Goal: Transaction & Acquisition: Purchase product/service

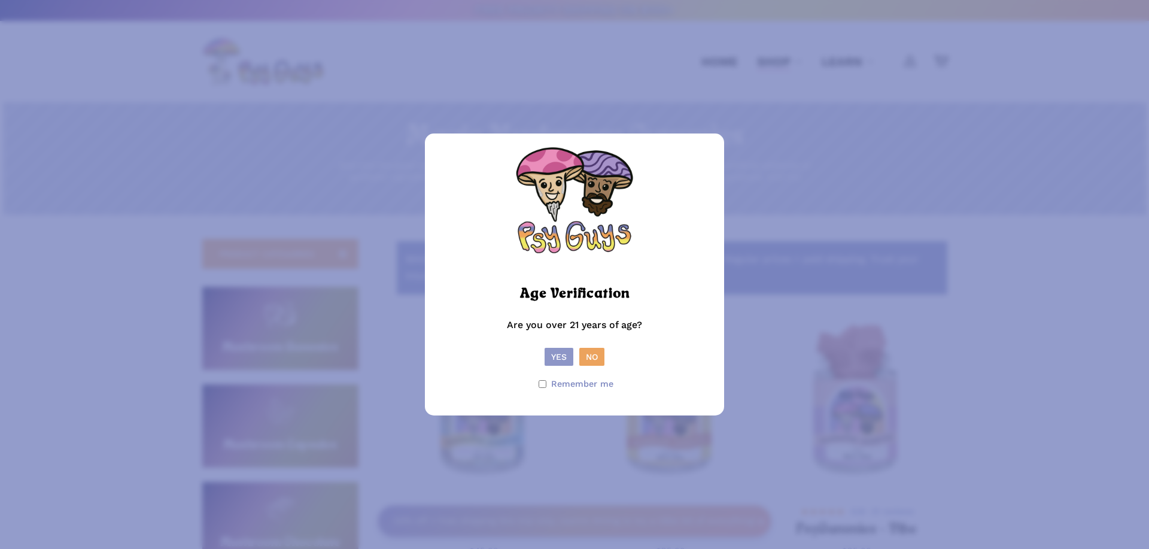
click at [547, 356] on button "Yes" at bounding box center [559, 357] width 29 height 18
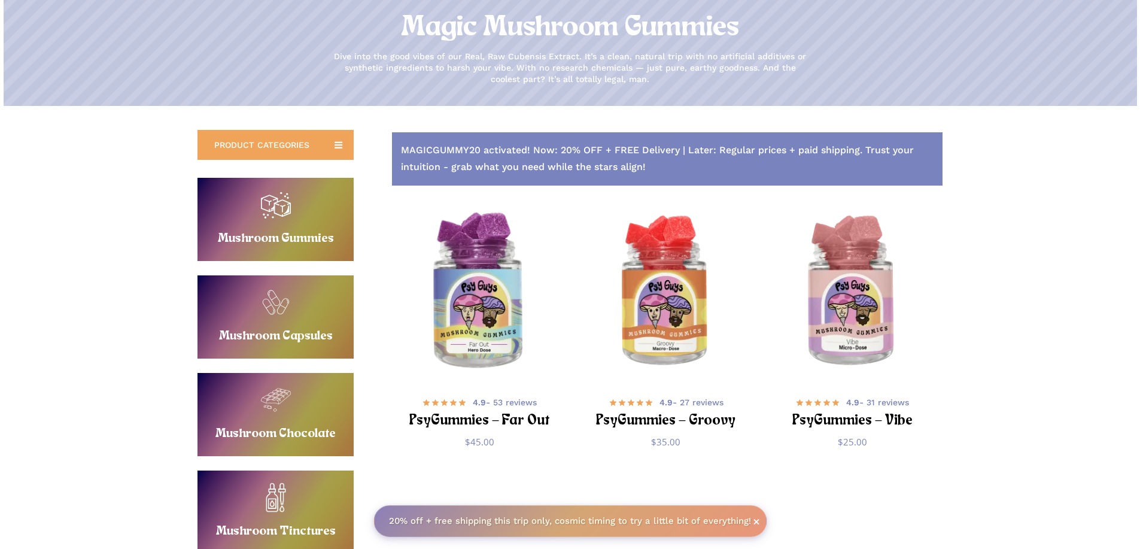
scroll to position [120, 0]
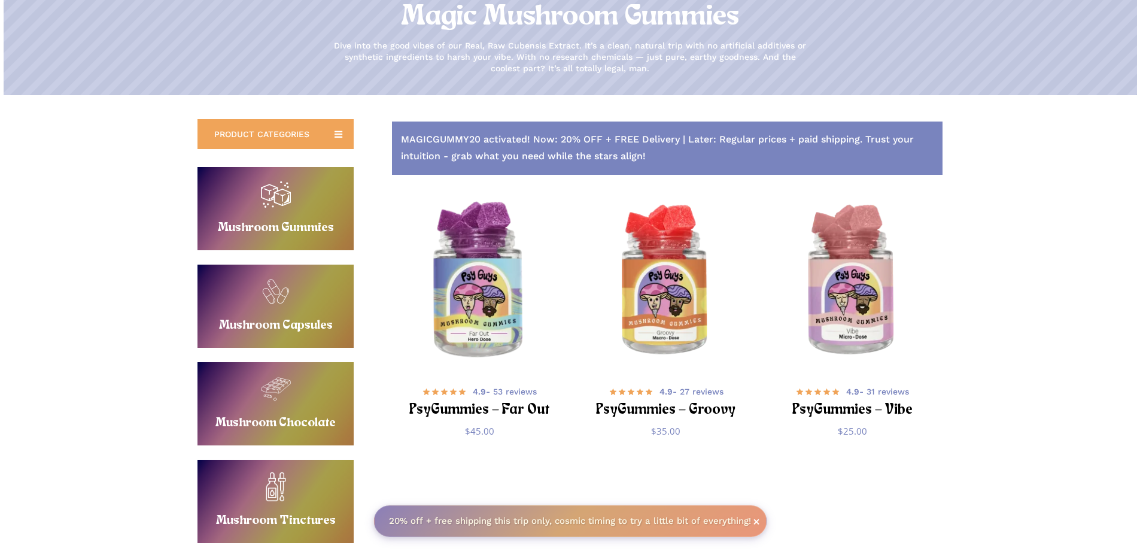
click at [502, 300] on img "PsyGummies - Far Out" at bounding box center [479, 281] width 182 height 182
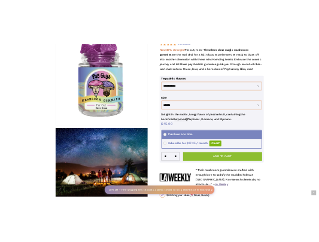
scroll to position [299, 0]
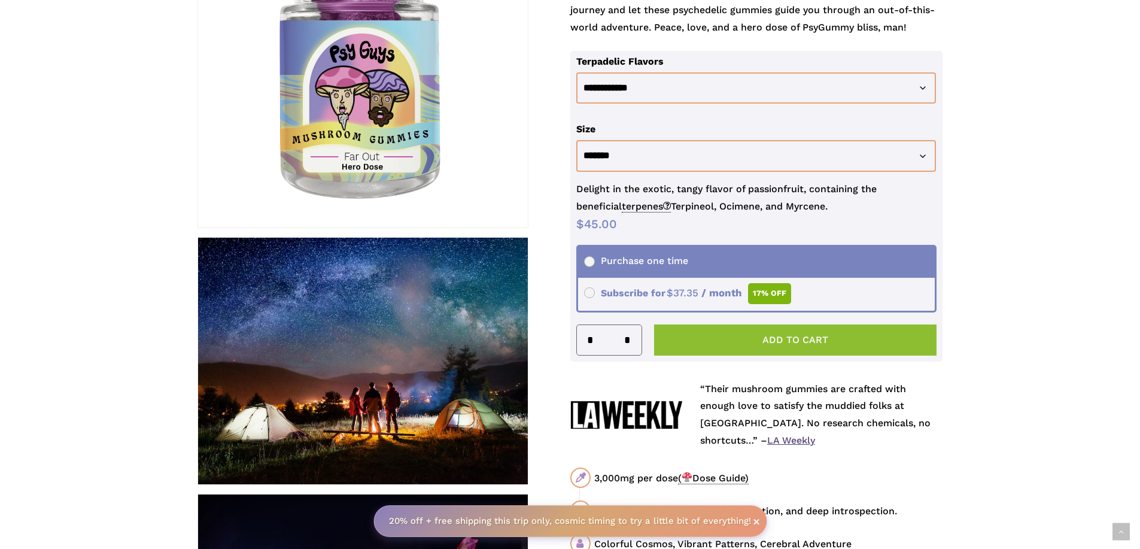
click at [753, 342] on button "Add to cart" at bounding box center [795, 339] width 283 height 31
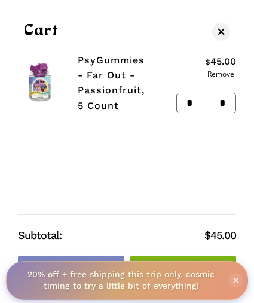
scroll to position [431, 0]
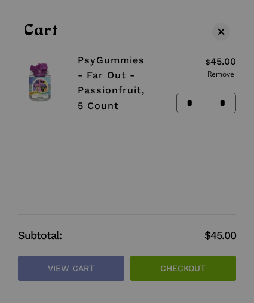
click at [142, 147] on div at bounding box center [127, 151] width 254 height 303
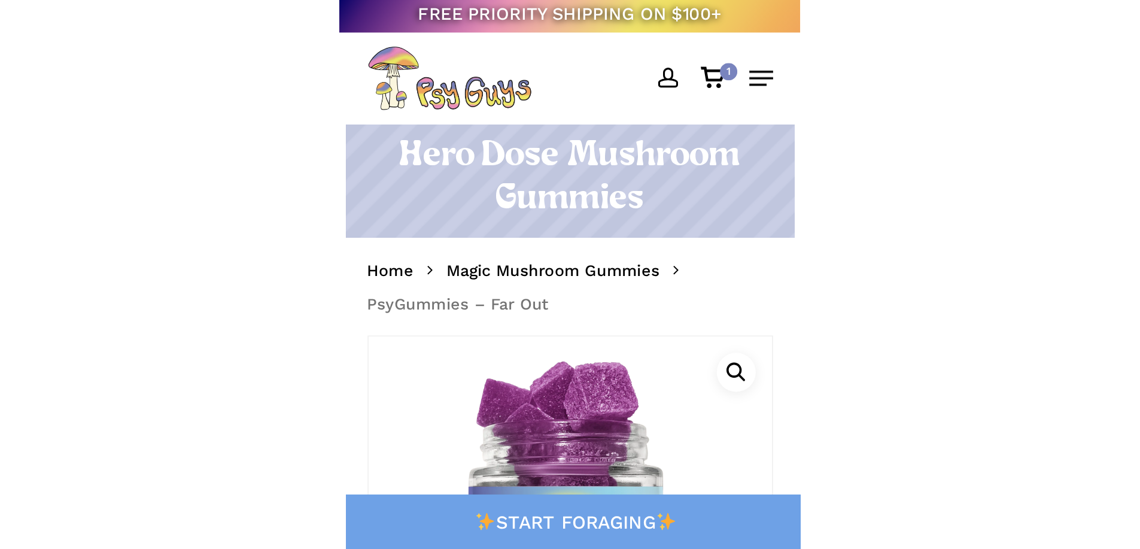
scroll to position [0, 0]
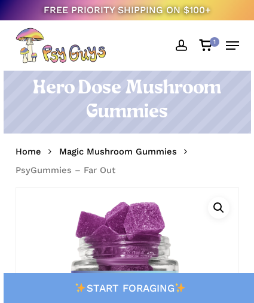
click at [208, 48] on icon "Cart" at bounding box center [206, 45] width 15 height 12
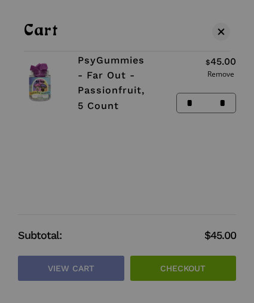
click at [121, 144] on div at bounding box center [127, 151] width 254 height 303
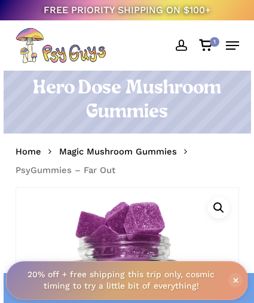
click at [205, 45] on icon "Cart" at bounding box center [206, 45] width 15 height 12
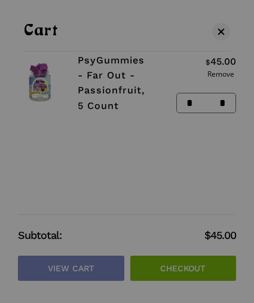
click at [220, 29] on div at bounding box center [127, 151] width 254 height 303
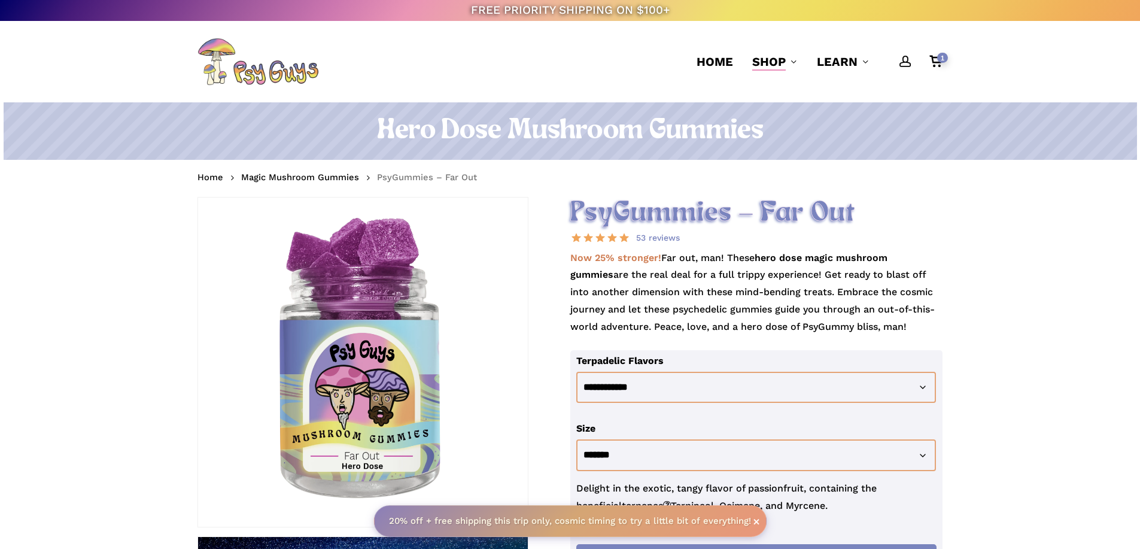
click at [940, 60] on span "1" at bounding box center [942, 58] width 11 height 10
click at [941, 56] on span "1" at bounding box center [942, 58] width 11 height 10
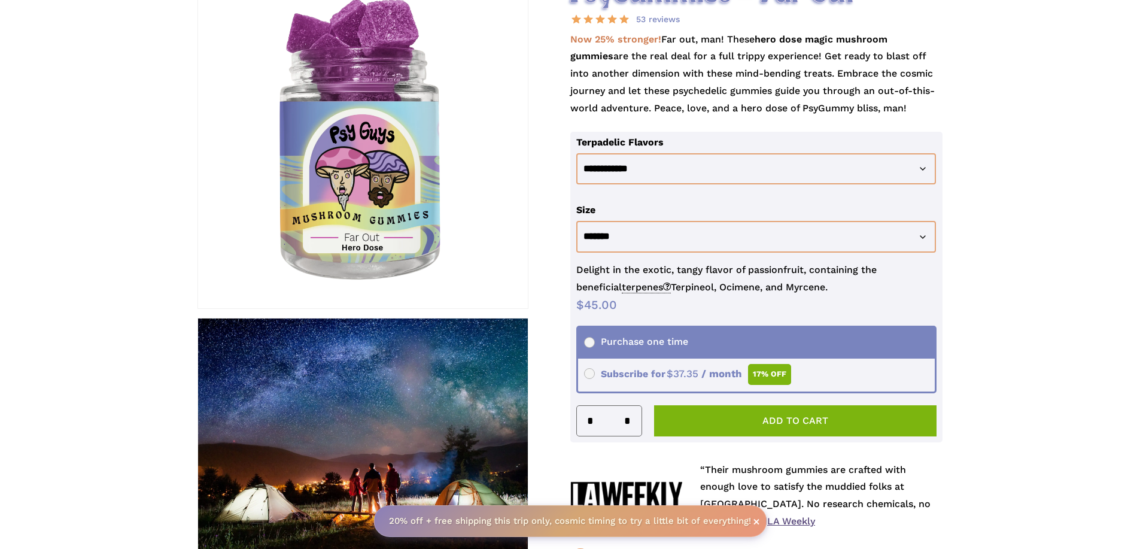
scroll to position [239, 0]
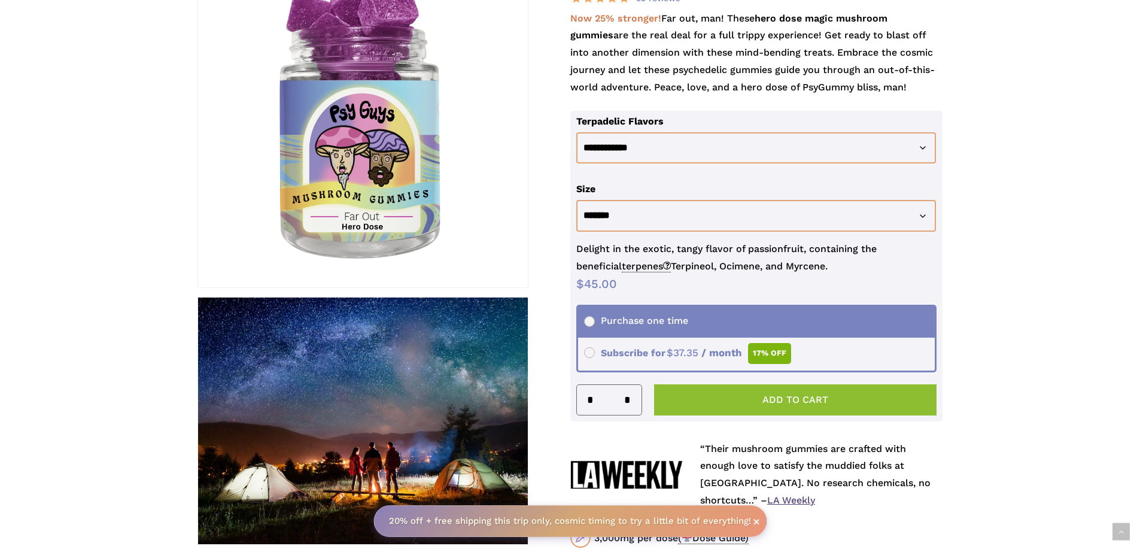
click at [752, 391] on button "Add to cart" at bounding box center [795, 399] width 283 height 31
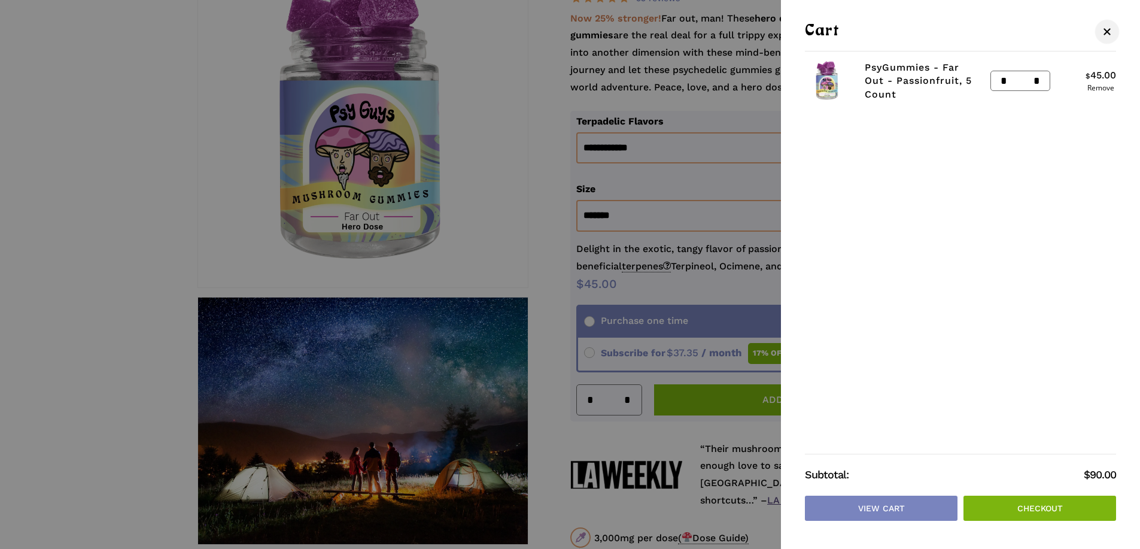
click at [1106, 30] on span "Cart" at bounding box center [1106, 31] width 7 height 7
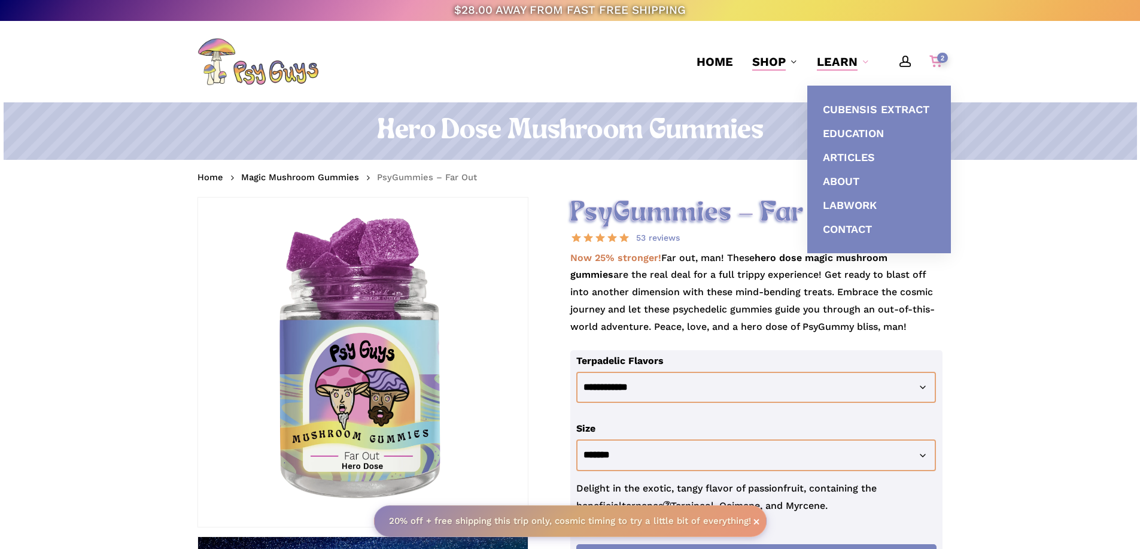
click at [939, 61] on span "2" at bounding box center [942, 58] width 11 height 10
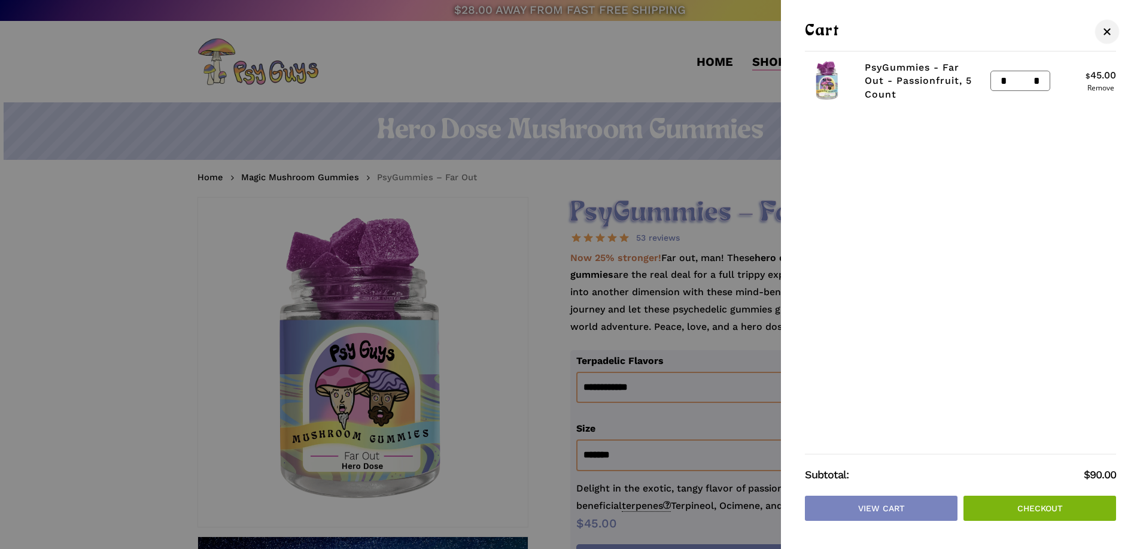
click at [1107, 27] on span "Cart" at bounding box center [1107, 31] width 12 height 9
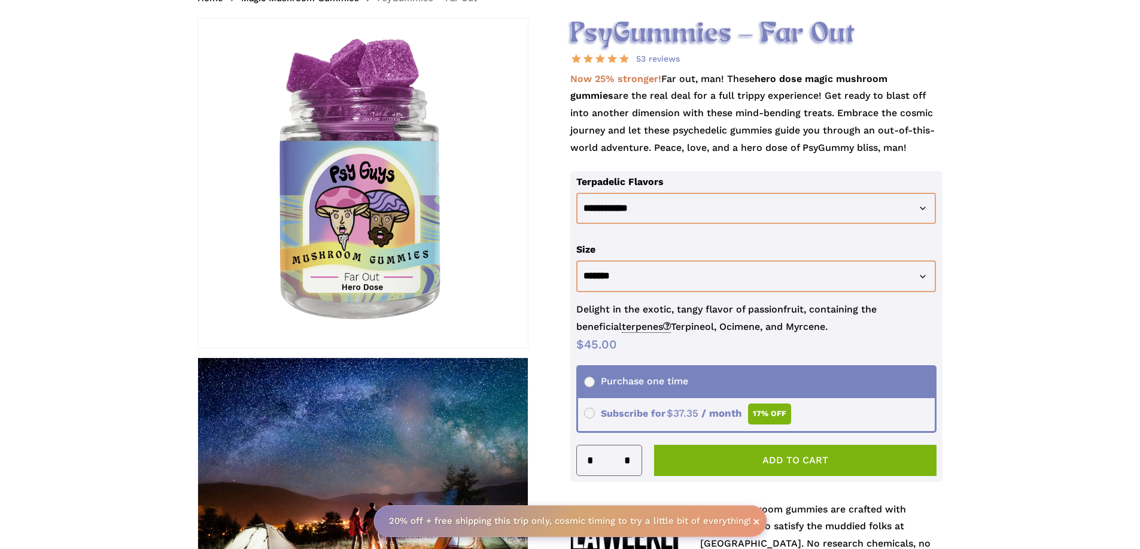
scroll to position [180, 0]
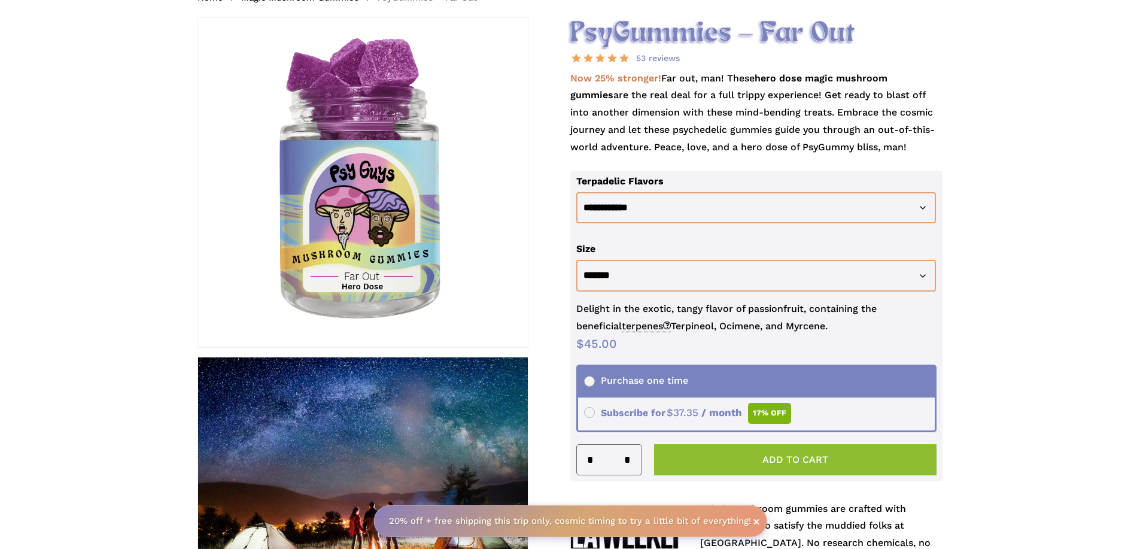
click at [806, 457] on button "Add to cart" at bounding box center [795, 459] width 283 height 31
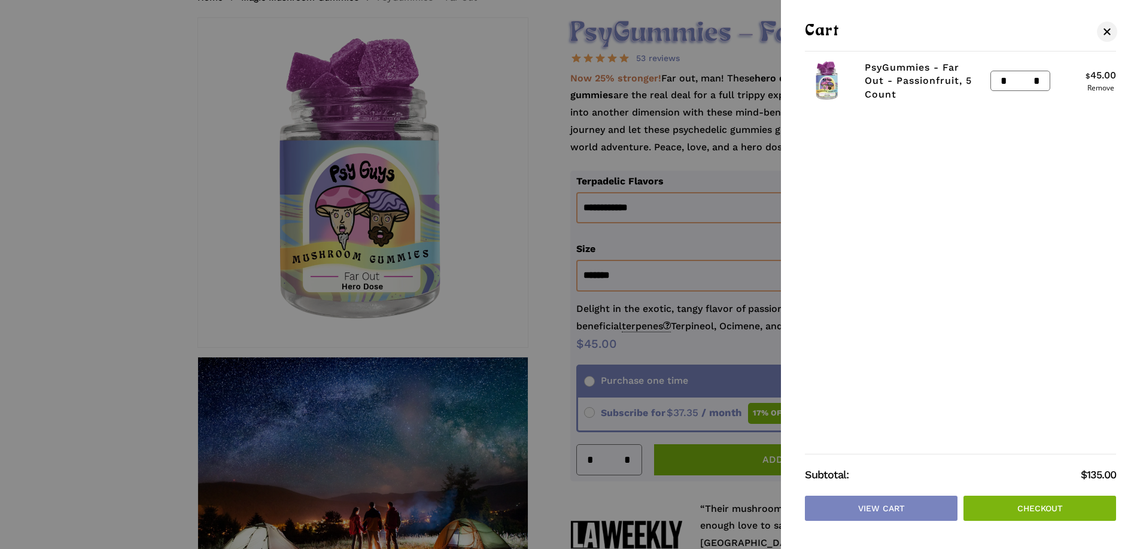
click at [691, 139] on div at bounding box center [570, 274] width 1140 height 549
